Goal: Information Seeking & Learning: Check status

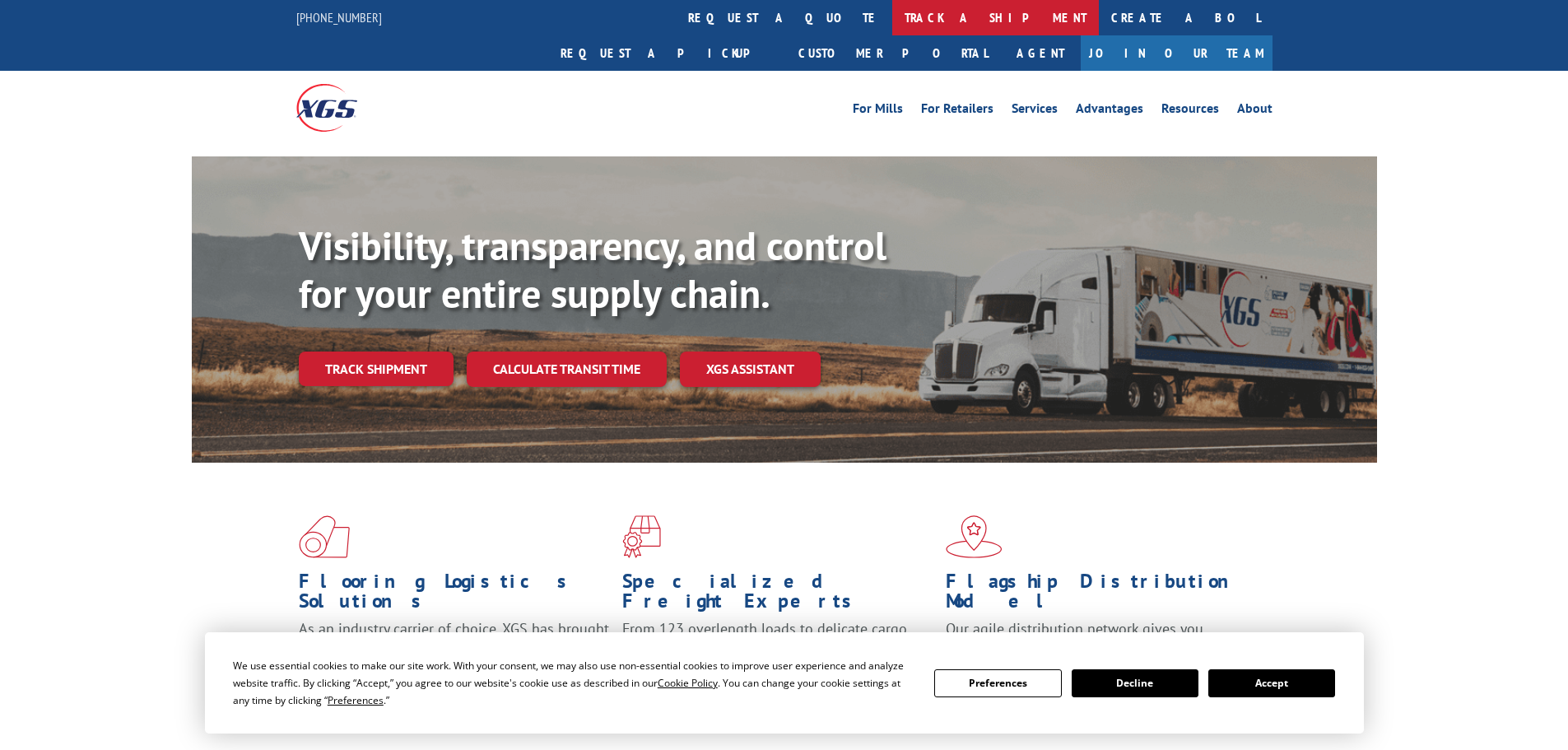
click at [892, 15] on link "track a shipment" at bounding box center [996, 17] width 207 height 35
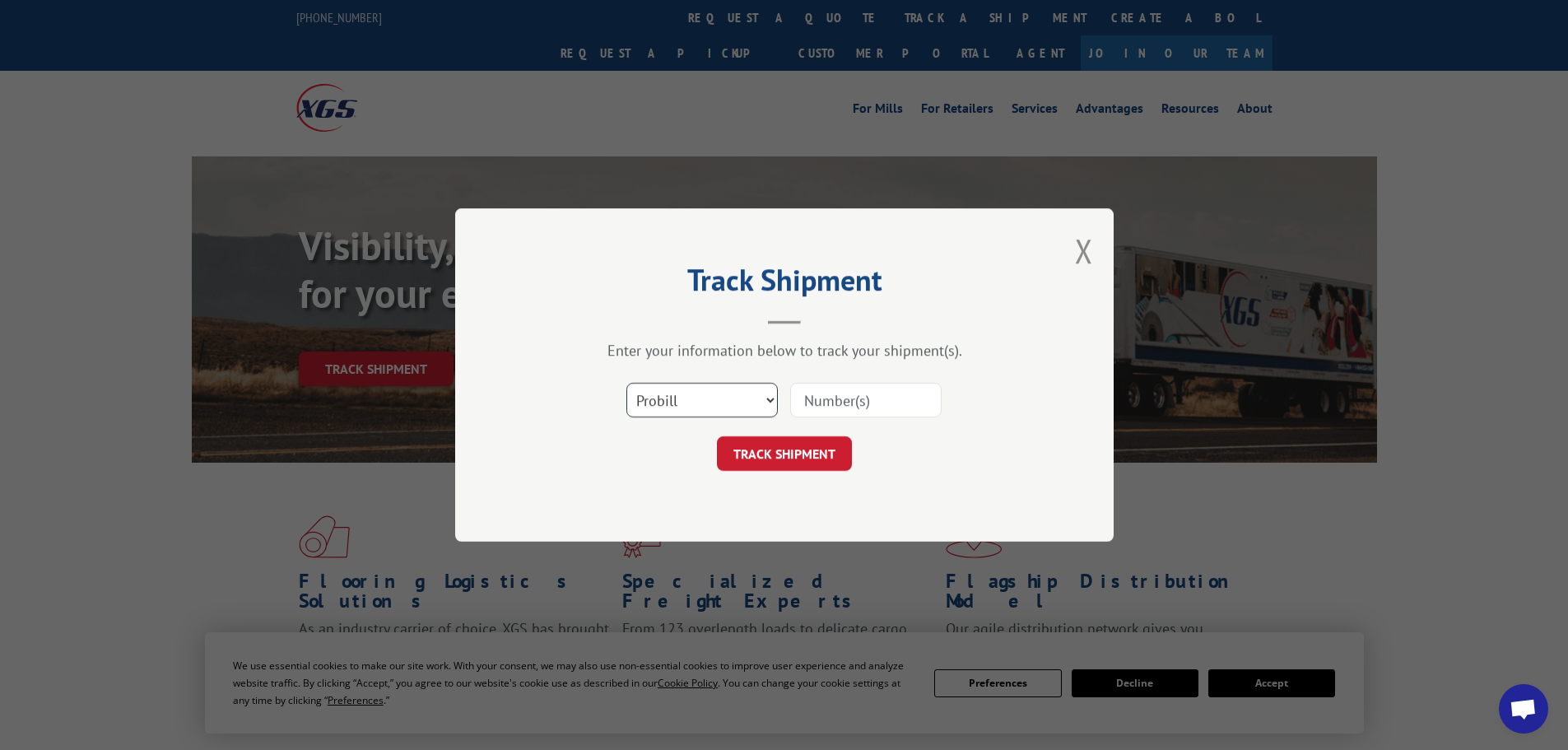
click at [666, 404] on select "Select category... Probill BOL PO" at bounding box center [702, 400] width 151 height 34
select select "bol"
click at [626, 383] on select "Select category... Probill BOL PO" at bounding box center [702, 400] width 151 height 34
click at [815, 401] on input at bounding box center [865, 400] width 151 height 34
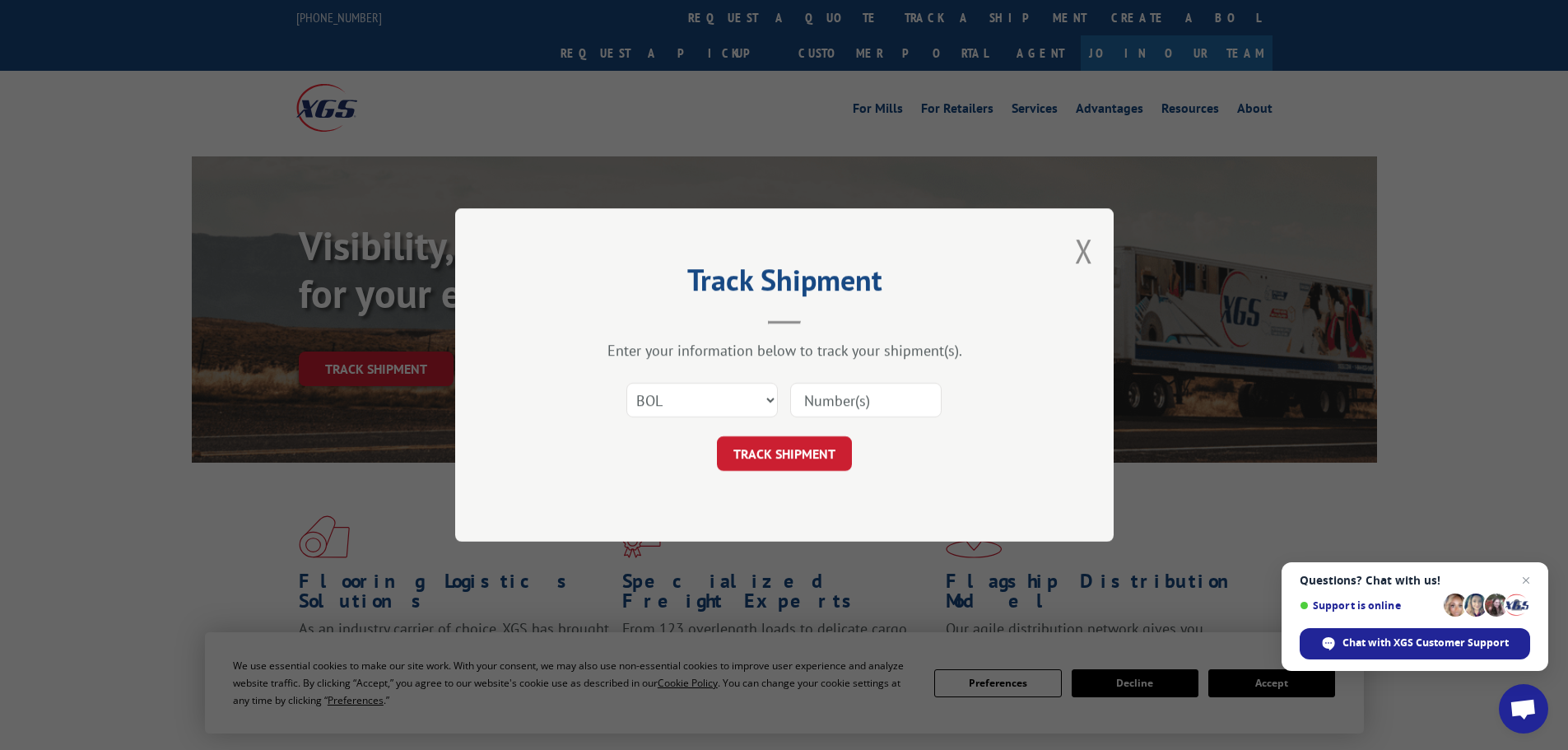
paste input "6013616"
type input "6013616"
click at [800, 445] on button "TRACK SHIPMENT" at bounding box center [784, 454] width 135 height 34
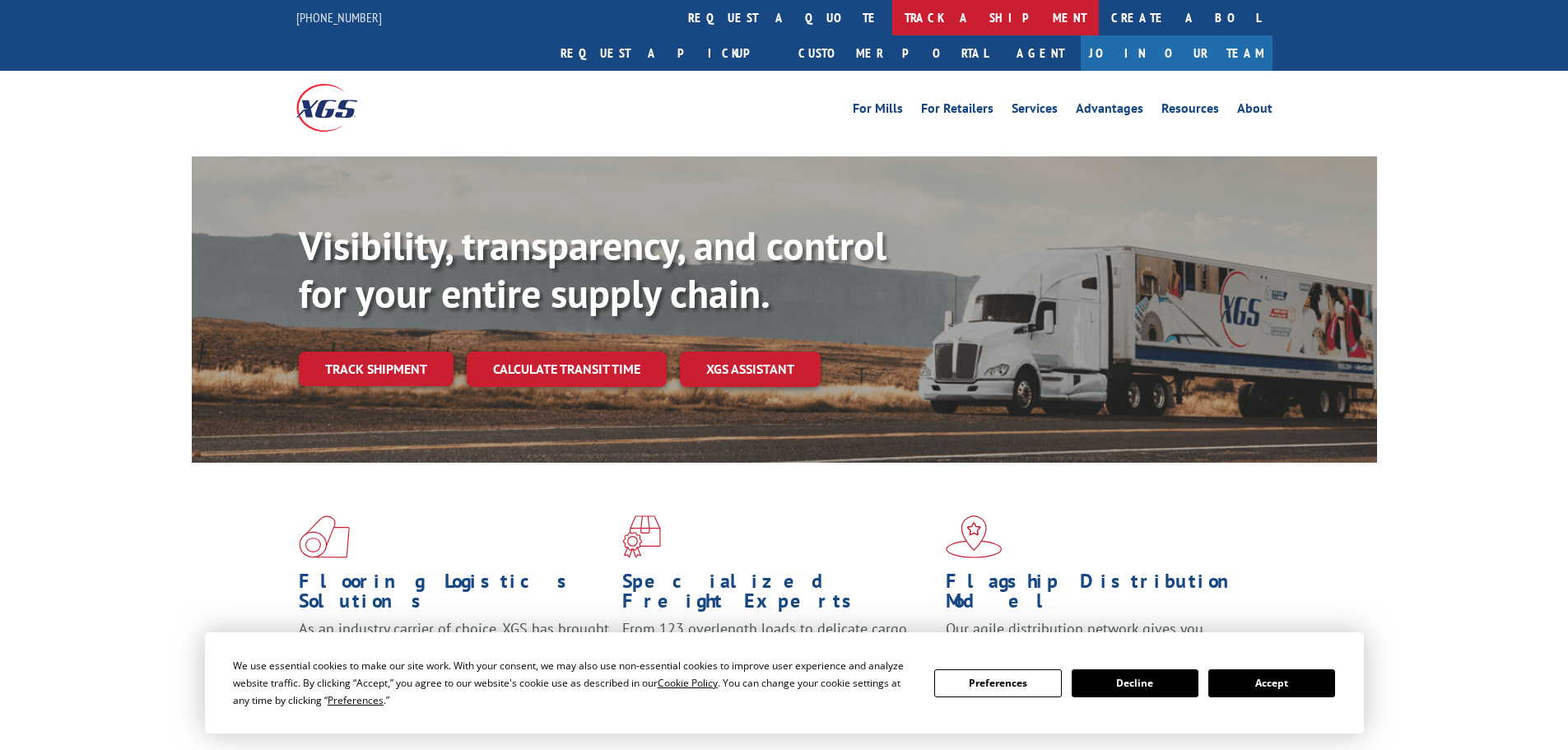
click at [892, 14] on link "track a shipment" at bounding box center [996, 17] width 207 height 35
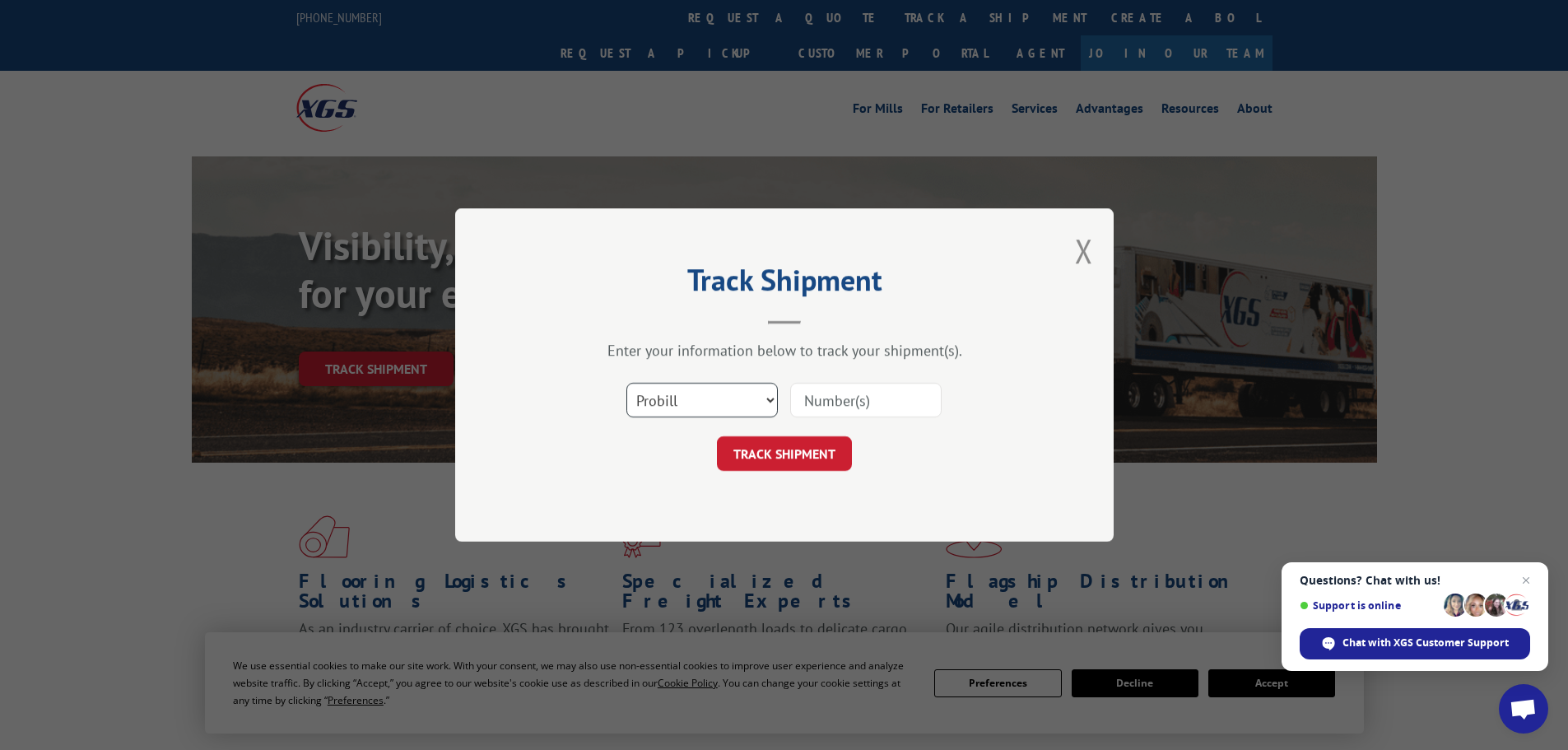
click at [705, 406] on select "Select category... Probill BOL PO" at bounding box center [702, 400] width 151 height 34
select select "bol"
click at [626, 383] on select "Select category... Probill BOL PO" at bounding box center [702, 400] width 151 height 34
click at [819, 402] on input at bounding box center [865, 400] width 151 height 34
paste input "6021946"
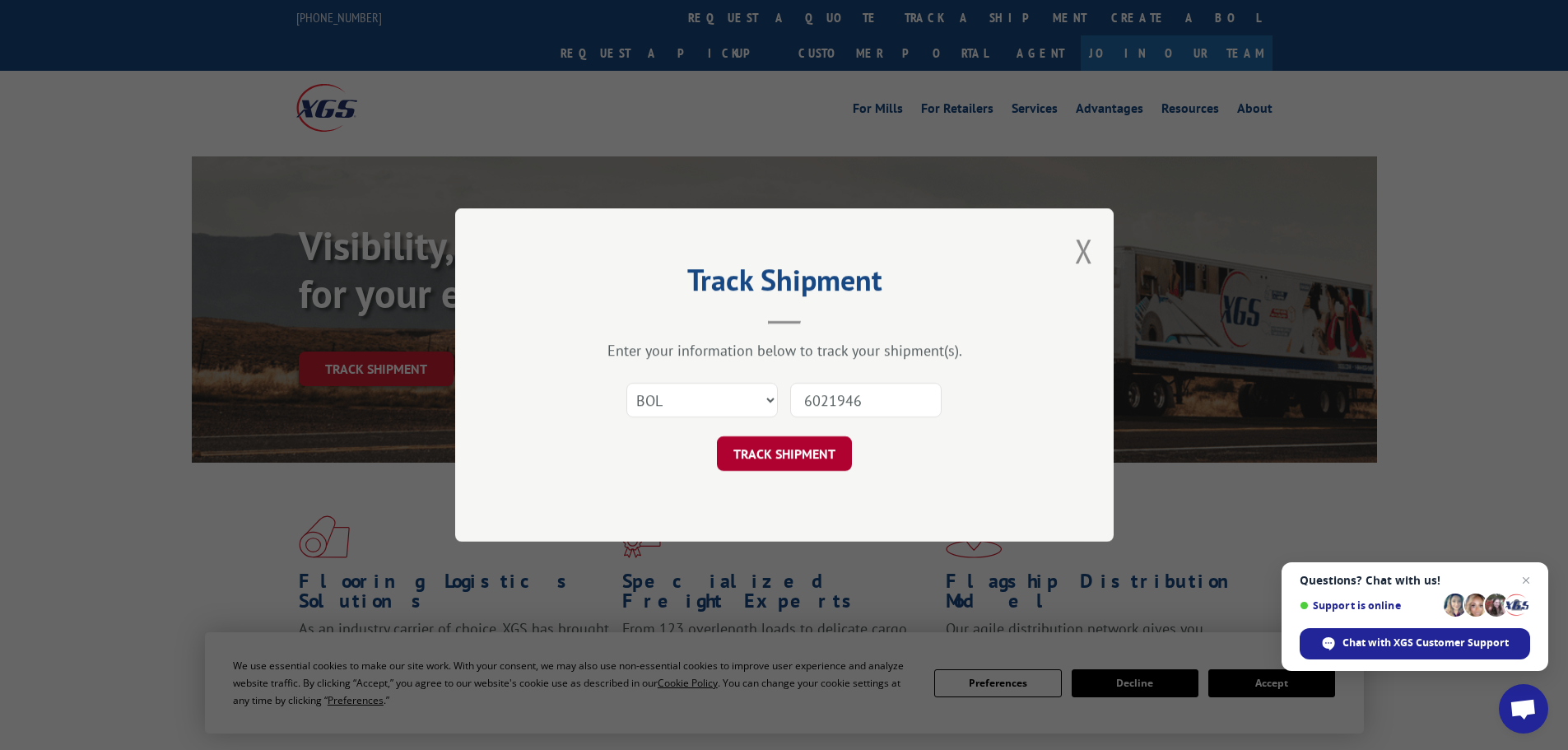
type input "6021946"
click at [809, 451] on button "TRACK SHIPMENT" at bounding box center [784, 454] width 135 height 34
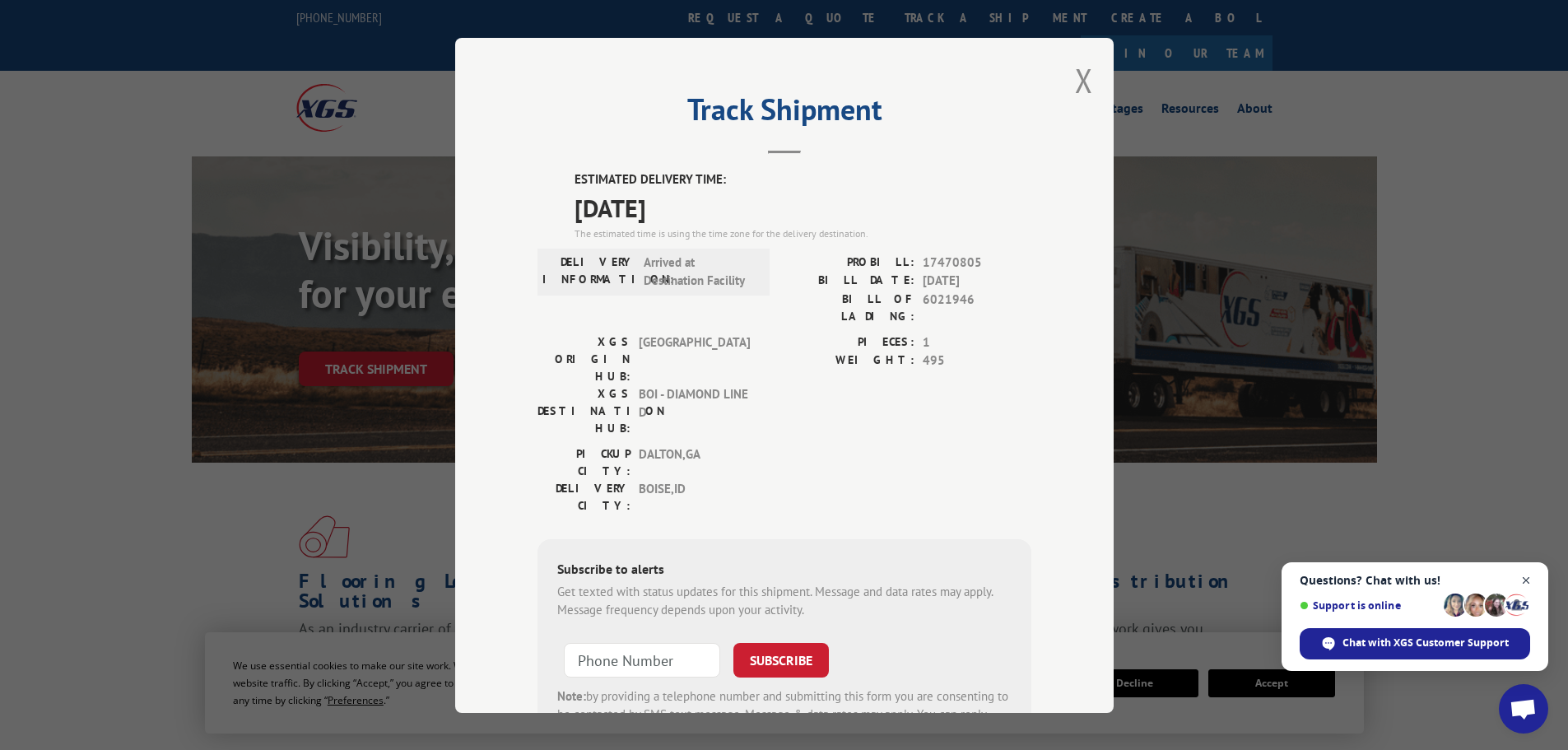
click at [1530, 576] on span "Close chat" at bounding box center [1526, 580] width 20 height 20
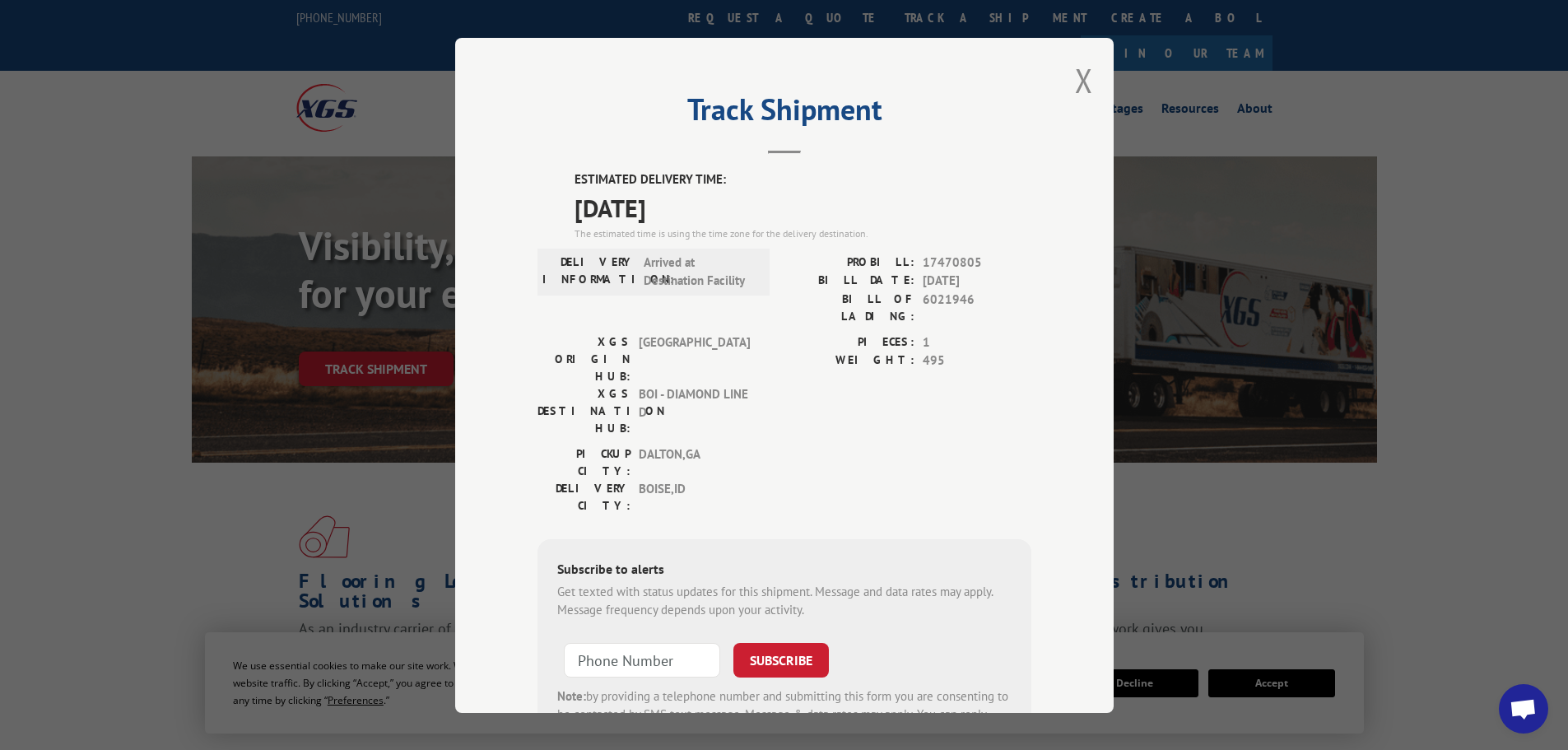
drag, startPoint x: 565, startPoint y: 210, endPoint x: 694, endPoint y: 203, distance: 129.2
click at [694, 203] on div "ESTIMATED DELIVERY TIME: 09/15/2025 The estimated time is using the time zone f…" at bounding box center [784, 466] width 494 height 592
drag, startPoint x: 741, startPoint y: 284, endPoint x: 640, endPoint y: 274, distance: 101.5
click at [631, 263] on div "DELIVERY INFORMATION: Arrived at Destination Facility" at bounding box center [654, 271] width 222 height 37
click at [696, 288] on span "Arrived at Destination Facility" at bounding box center [699, 271] width 111 height 37
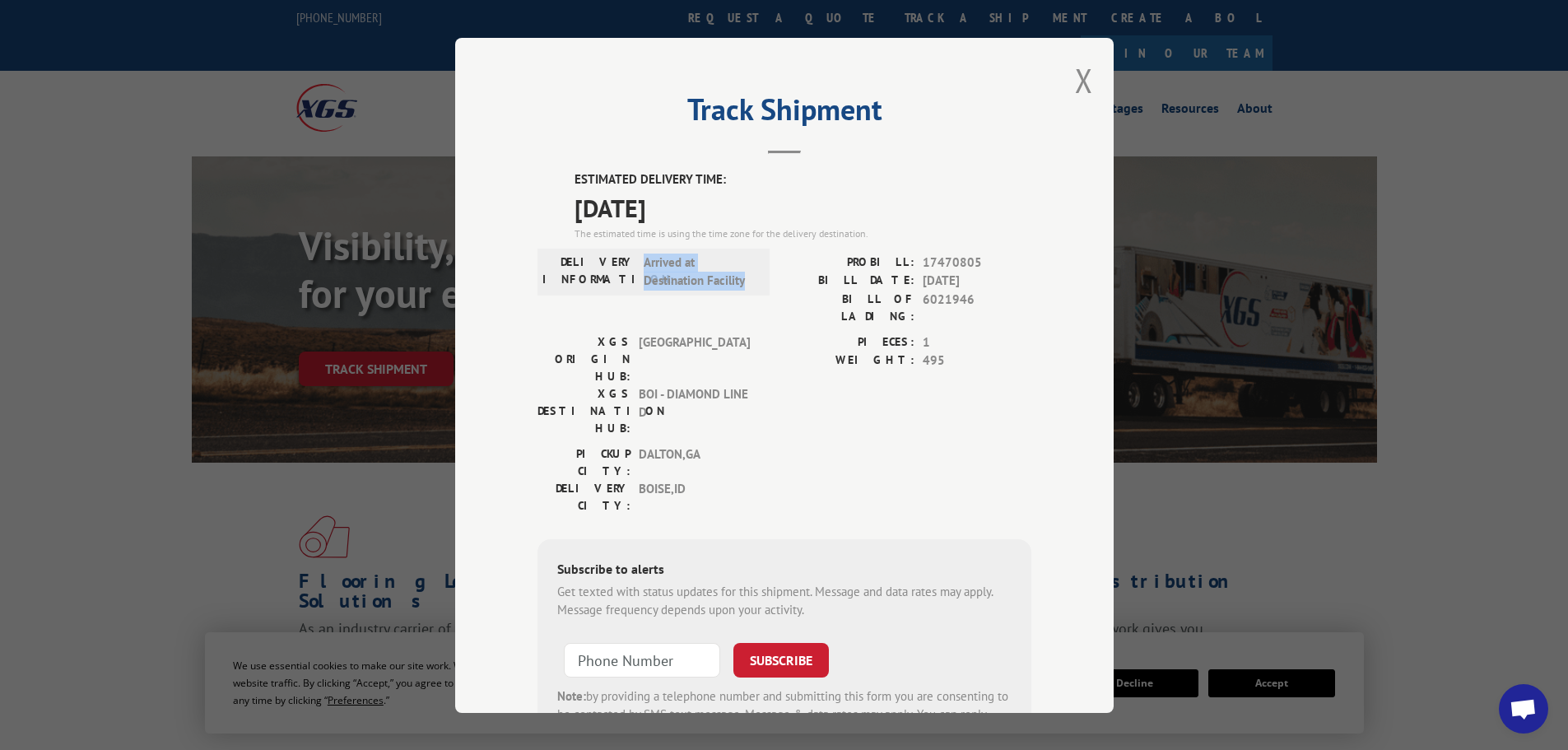
drag, startPoint x: 748, startPoint y: 284, endPoint x: 637, endPoint y: 257, distance: 114.2
click at [643, 257] on span "Arrived at Destination Facility" at bounding box center [699, 271] width 111 height 37
click at [684, 288] on span "Arrived at Destination Facility" at bounding box center [699, 271] width 111 height 37
drag, startPoint x: 701, startPoint y: 210, endPoint x: 567, endPoint y: 217, distance: 134.2
click at [567, 217] on div "ESTIMATED DELIVERY TIME: 09/15/2025 The estimated time is using the time zone f…" at bounding box center [784, 466] width 494 height 592
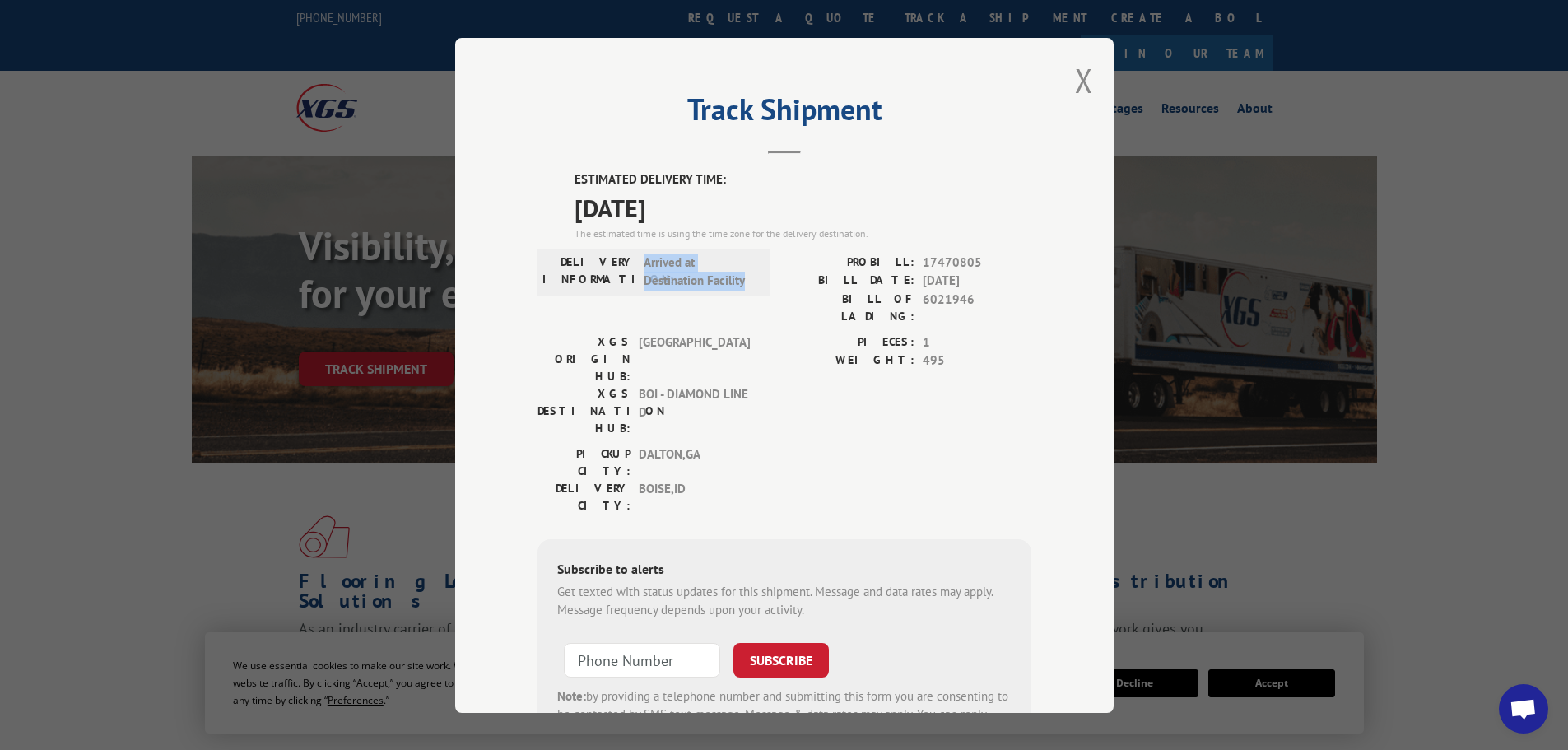
drag, startPoint x: 743, startPoint y: 285, endPoint x: 635, endPoint y: 261, distance: 110.6
click at [635, 261] on div "DELIVERY INFORMATION: Arrived at Destination Facility" at bounding box center [654, 271] width 222 height 37
drag, startPoint x: 710, startPoint y: 208, endPoint x: 567, endPoint y: 220, distance: 143.5
click at [567, 220] on div "ESTIMATED DELIVERY TIME: 09/15/2025 The estimated time is using the time zone f…" at bounding box center [784, 466] width 494 height 592
